Goal: Find specific page/section: Find specific page/section

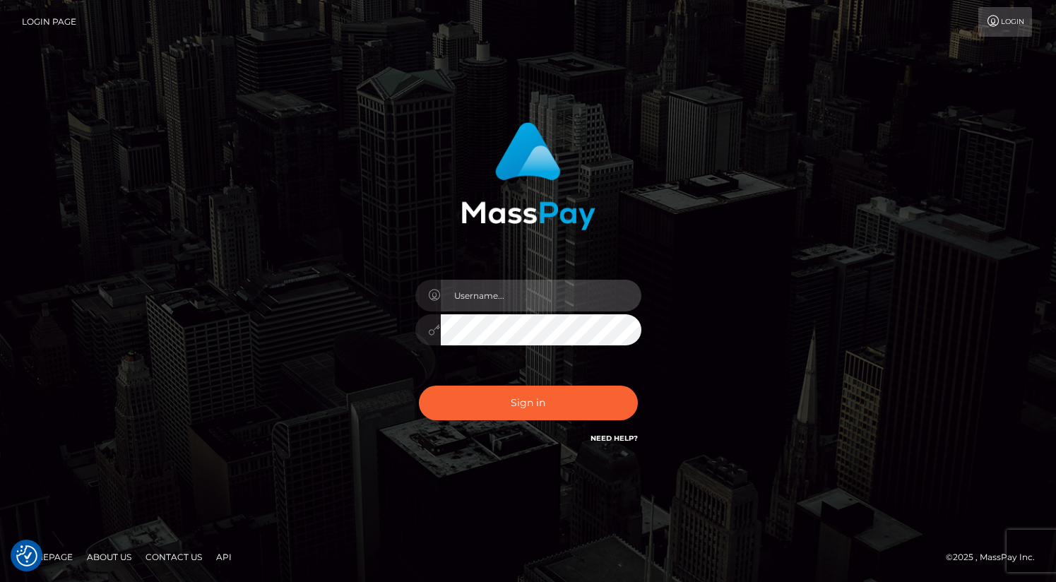
click at [519, 284] on input "text" at bounding box center [541, 296] width 201 height 32
type input "oli.fanvue"
click at [518, 297] on input "text" at bounding box center [541, 296] width 201 height 32
type input "oli.fanvue"
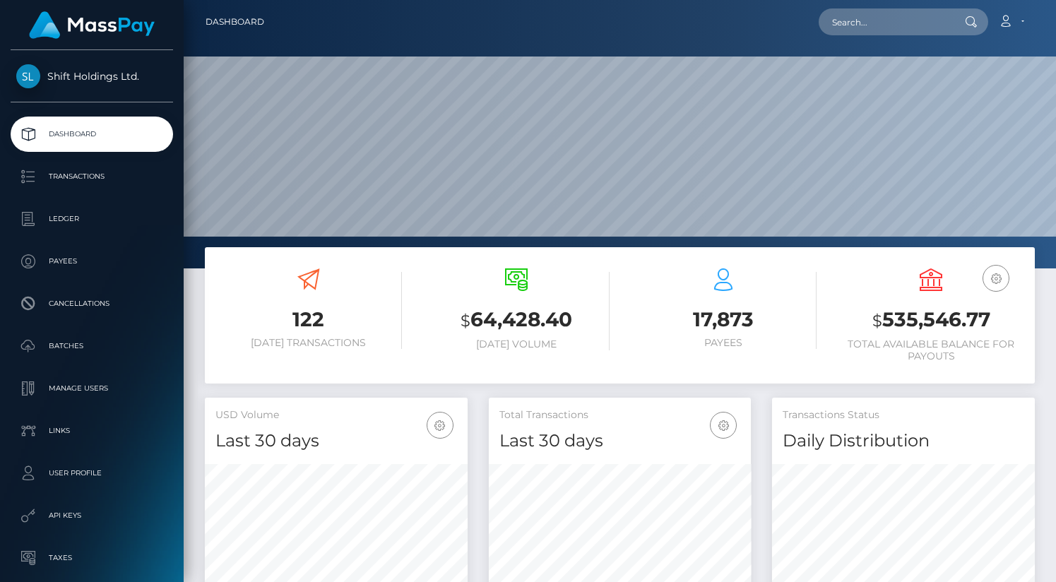
scroll to position [250, 263]
click at [897, 21] on input "text" at bounding box center [885, 21] width 133 height 27
paste input "publierotica@gmail.com"
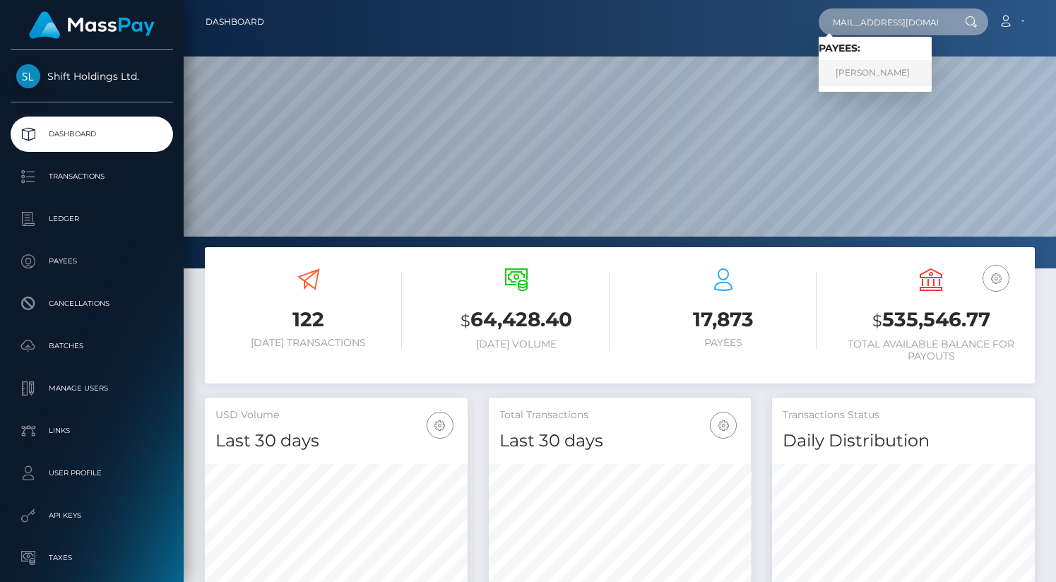
type input "publierotica@gmail.com"
click at [874, 69] on link "MAYRA VASQUEZ" at bounding box center [875, 73] width 113 height 26
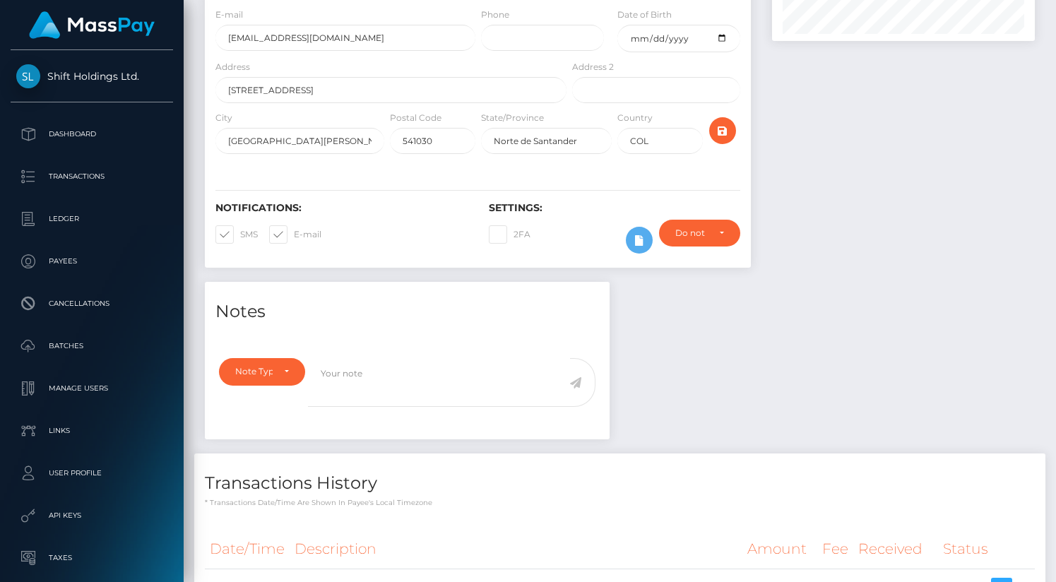
scroll to position [359, 0]
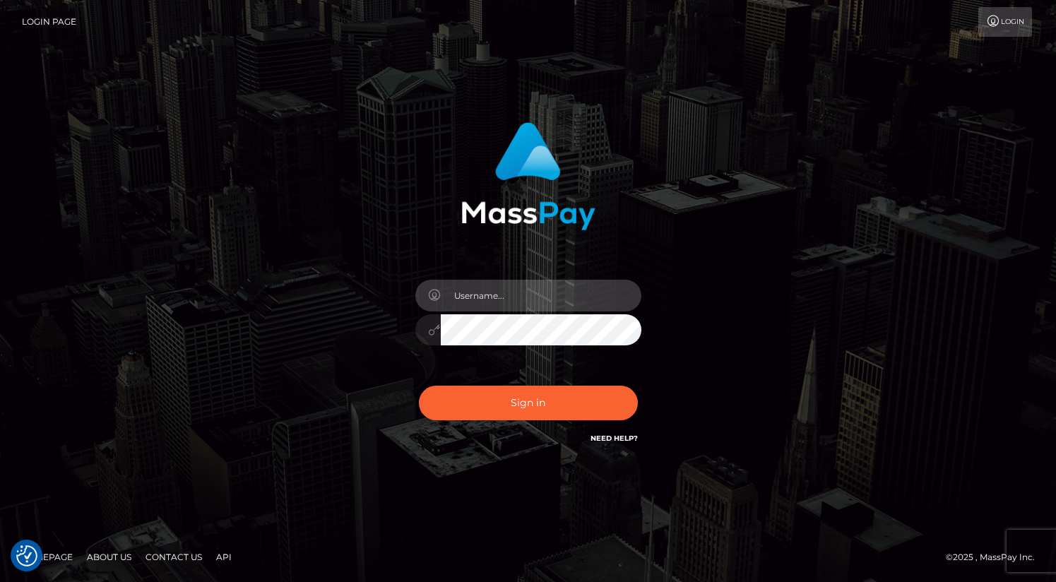
click at [540, 288] on input "text" at bounding box center [541, 296] width 201 height 32
type input "oli.fanvue"
click at [507, 297] on input "text" at bounding box center [541, 296] width 201 height 32
type input "oli.fanvue"
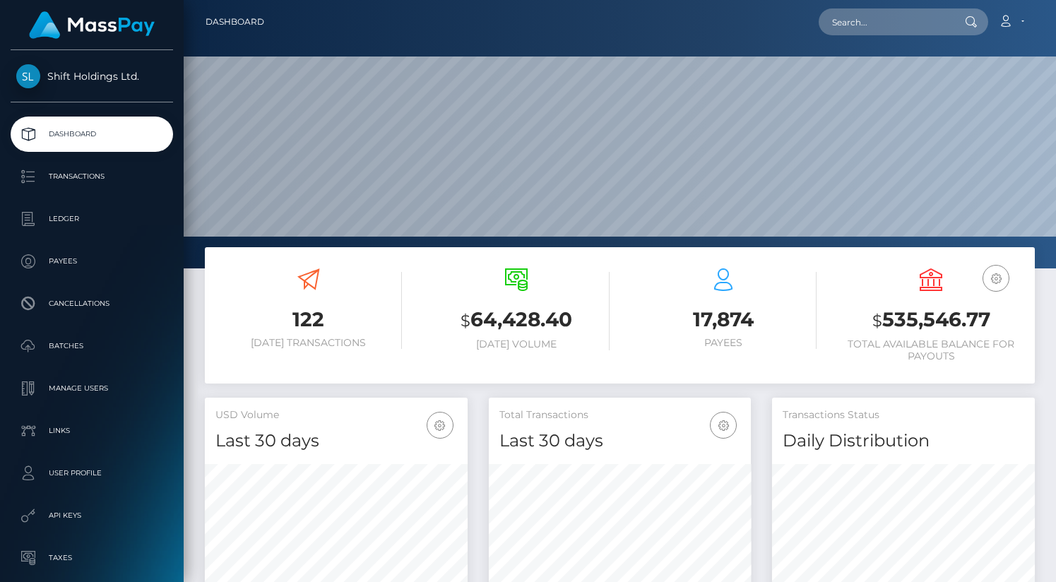
scroll to position [250, 263]
click at [874, 28] on input "text" at bounding box center [885, 21] width 133 height 27
paste input "[EMAIL_ADDRESS][DOMAIN_NAME]"
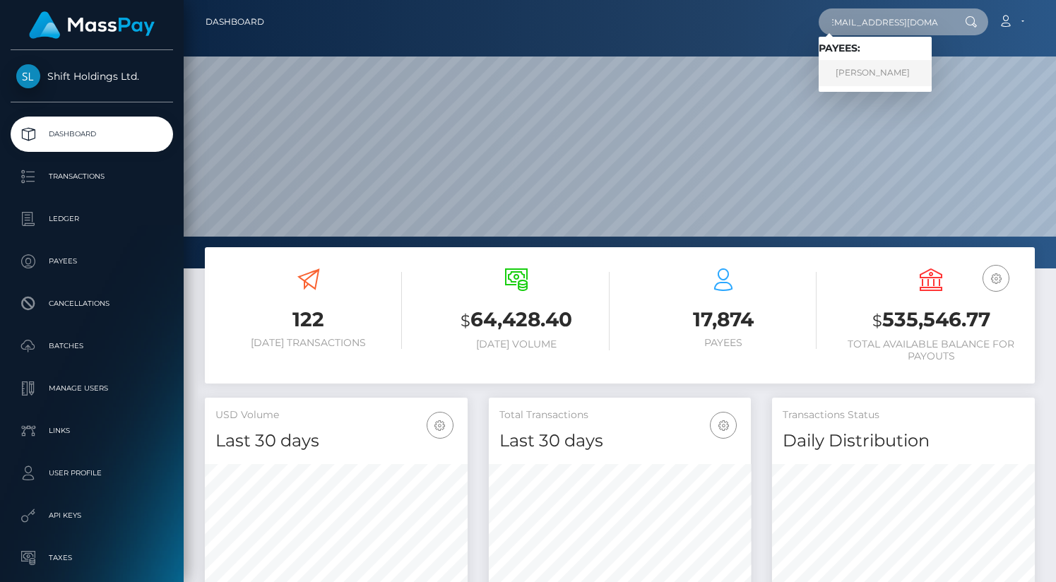
type input "[EMAIL_ADDRESS][DOMAIN_NAME]"
click at [889, 74] on link "DERICK STEVEN MANLAPEG" at bounding box center [875, 73] width 113 height 26
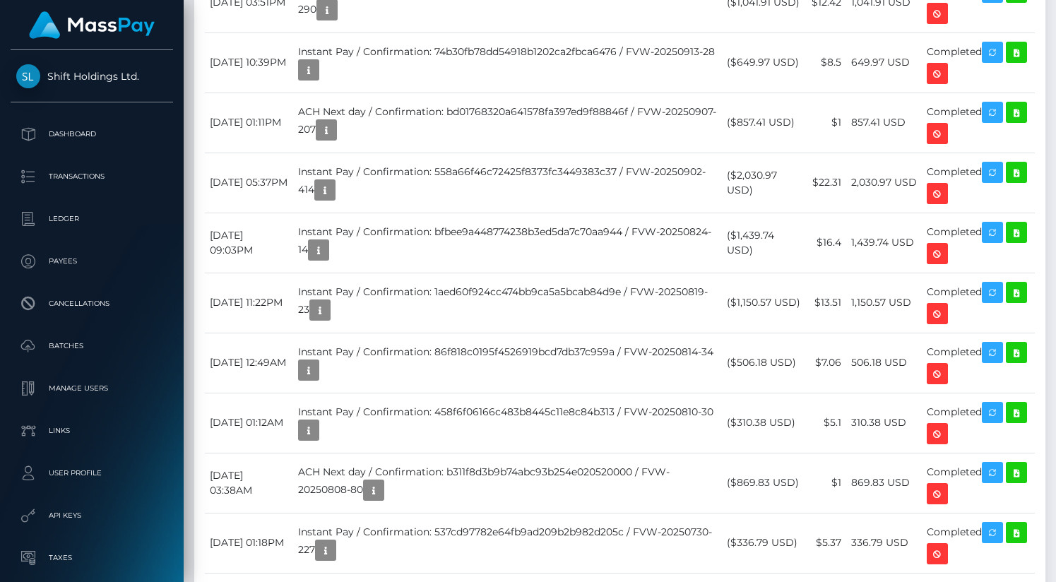
scroll to position [2345, 0]
